Goal: Book appointment/travel/reservation

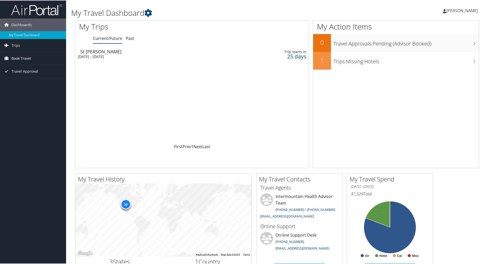
click at [36, 55] on link "Book Travel" at bounding box center [33, 58] width 66 height 13
click at [101, 58] on div "Tue 30 Sep 2025 - Fri 3 Oct 2025" at bounding box center [148, 56] width 141 height 5
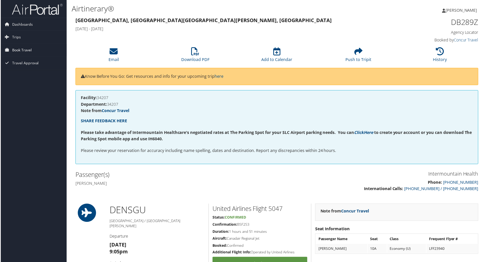
click at [32, 51] on link "Book Travel" at bounding box center [33, 50] width 66 height 13
click at [31, 73] on link "Book/Manage Online Trips" at bounding box center [33, 76] width 66 height 8
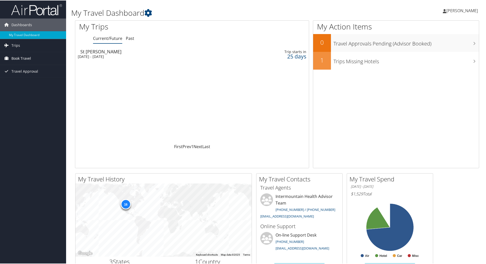
click at [26, 58] on span "Book Travel" at bounding box center [21, 58] width 20 height 13
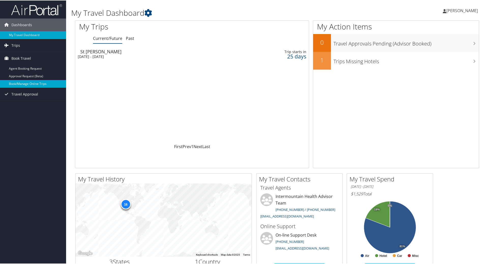
click at [27, 81] on link "Book/Manage Online Trips" at bounding box center [33, 84] width 66 height 8
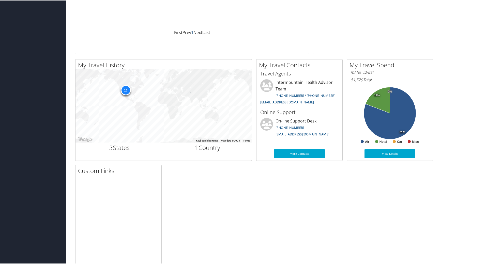
scroll to position [125, 0]
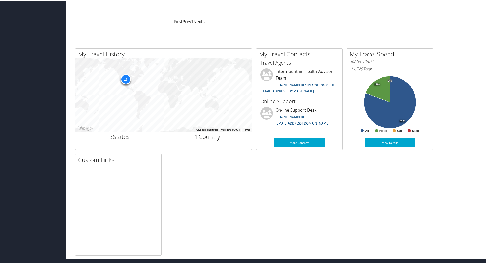
click at [220, 192] on div "My Travel History Small Medium Large ← Move left → Move right ↑ Move up ↓ Move …" at bounding box center [277, 151] width 412 height 207
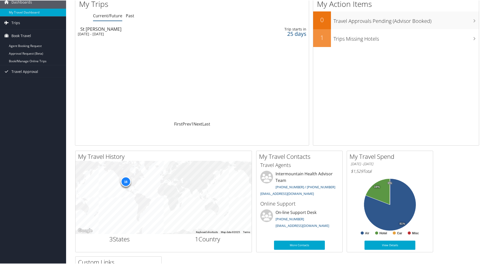
scroll to position [0, 0]
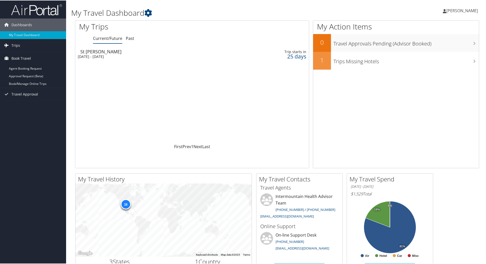
click at [84, 50] on div "St George" at bounding box center [150, 51] width 141 height 5
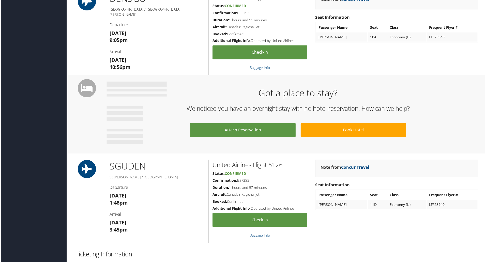
scroll to position [203, 0]
